Goal: Check status: Check status

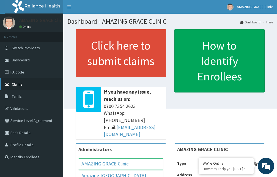
click at [25, 85] on link "Claims" at bounding box center [31, 84] width 63 height 12
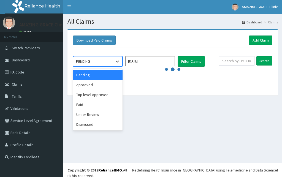
click at [99, 62] on div "PENDING" at bounding box center [92, 61] width 38 height 9
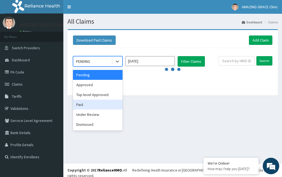
click at [92, 103] on div "Paid" at bounding box center [98, 105] width 50 height 10
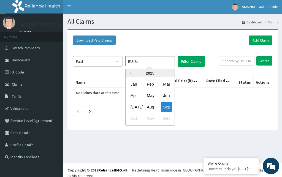
click at [155, 63] on input "[DATE]" at bounding box center [150, 61] width 50 height 10
click at [150, 107] on div "Aug" at bounding box center [150, 107] width 11 height 10
type input "[DATE]"
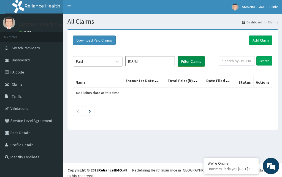
click at [187, 62] on button "Filter Claims" at bounding box center [191, 61] width 27 height 10
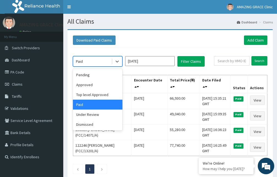
click at [103, 58] on div "Paid" at bounding box center [92, 61] width 38 height 9
click at [93, 85] on div "Approved" at bounding box center [98, 85] width 50 height 10
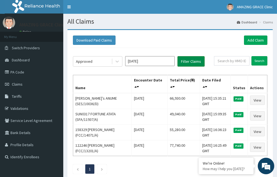
click at [189, 63] on button "Filter Claims" at bounding box center [191, 61] width 27 height 10
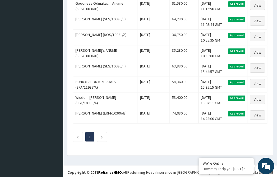
scroll to position [285, 0]
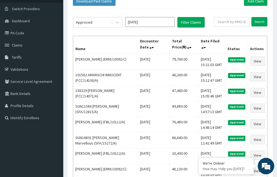
scroll to position [23, 0]
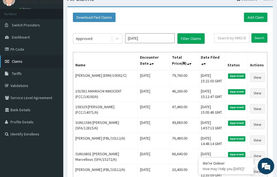
click at [24, 63] on link "Claims" at bounding box center [31, 61] width 63 height 12
